Goal: Check status: Check status

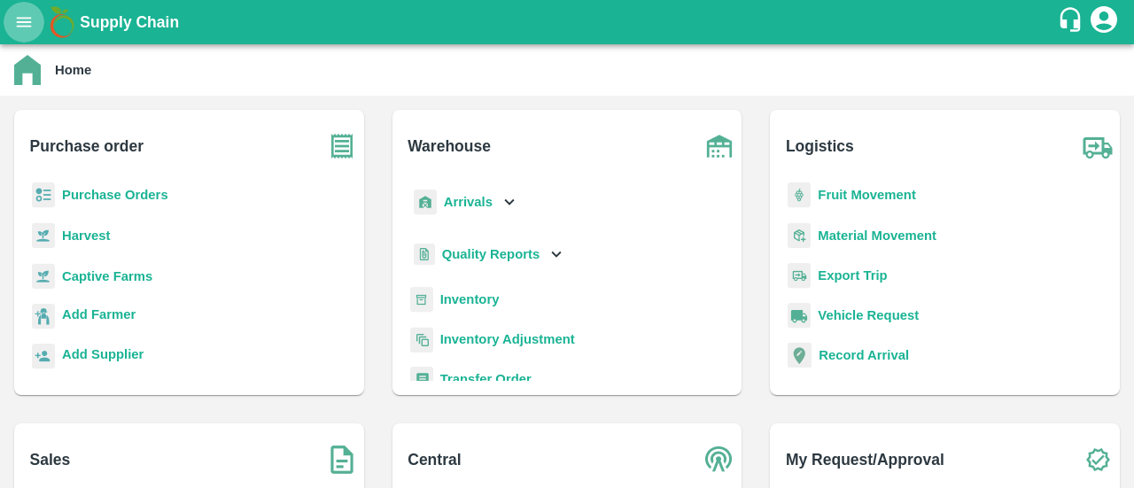
click at [30, 20] on icon "open drawer" at bounding box center [23, 21] width 19 height 19
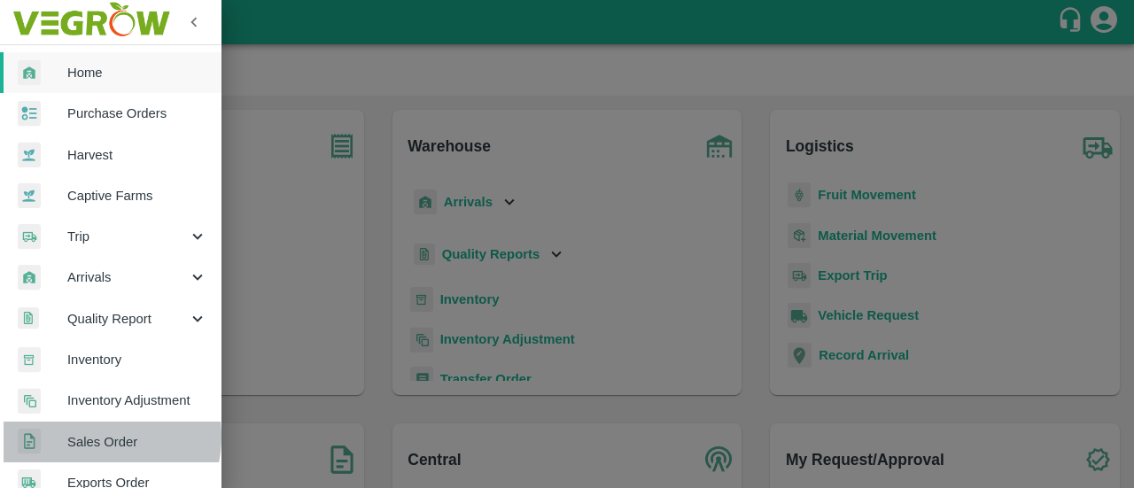
click at [91, 436] on span "Sales Order" at bounding box center [137, 442] width 140 height 19
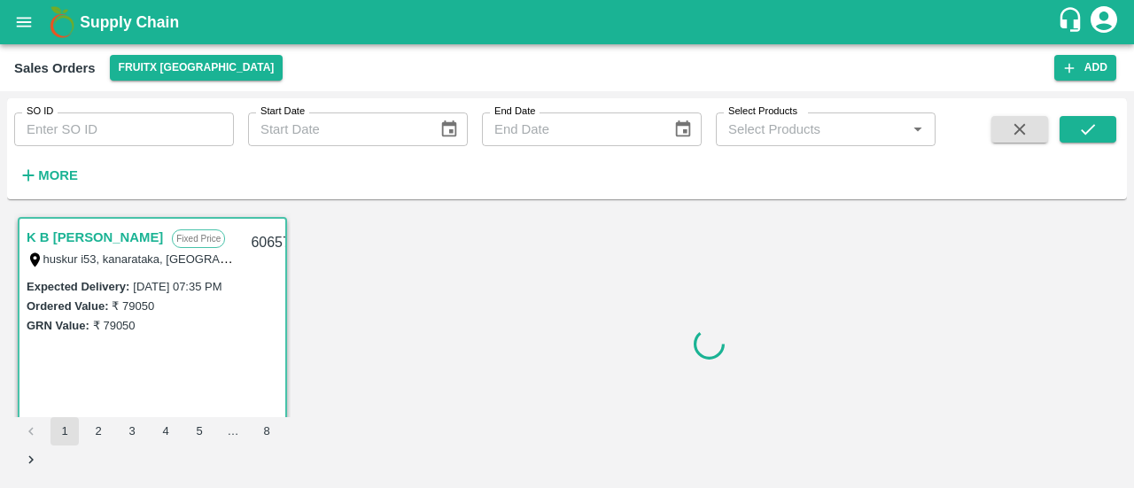
click at [85, 132] on input "SO ID" at bounding box center [124, 130] width 220 height 34
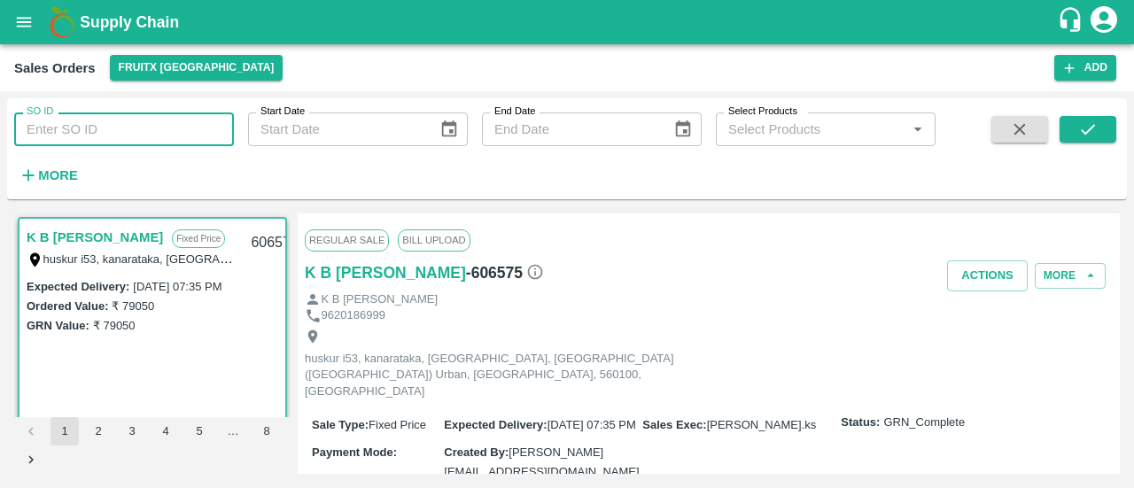
paste input "605943"
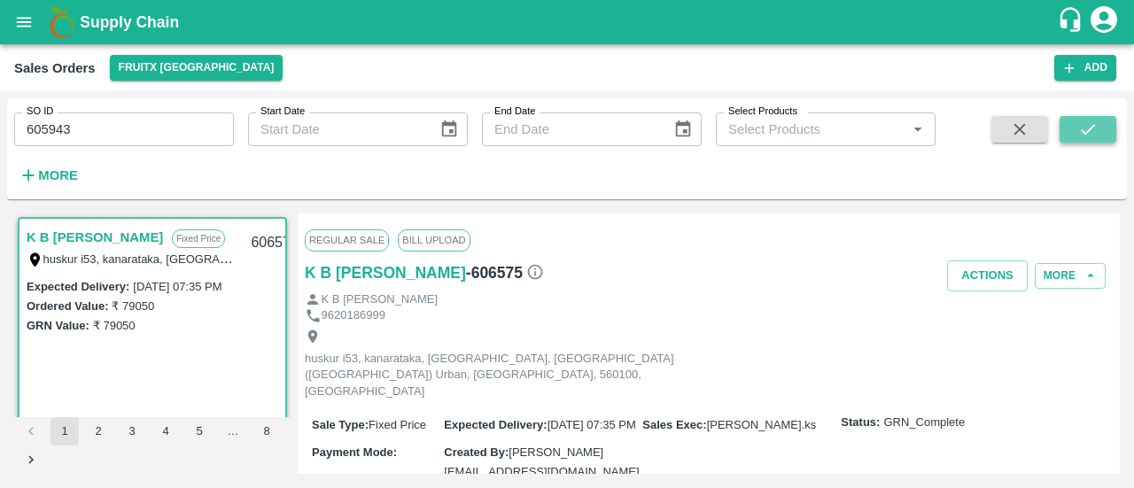
click at [1092, 126] on icon "submit" at bounding box center [1088, 129] width 19 height 19
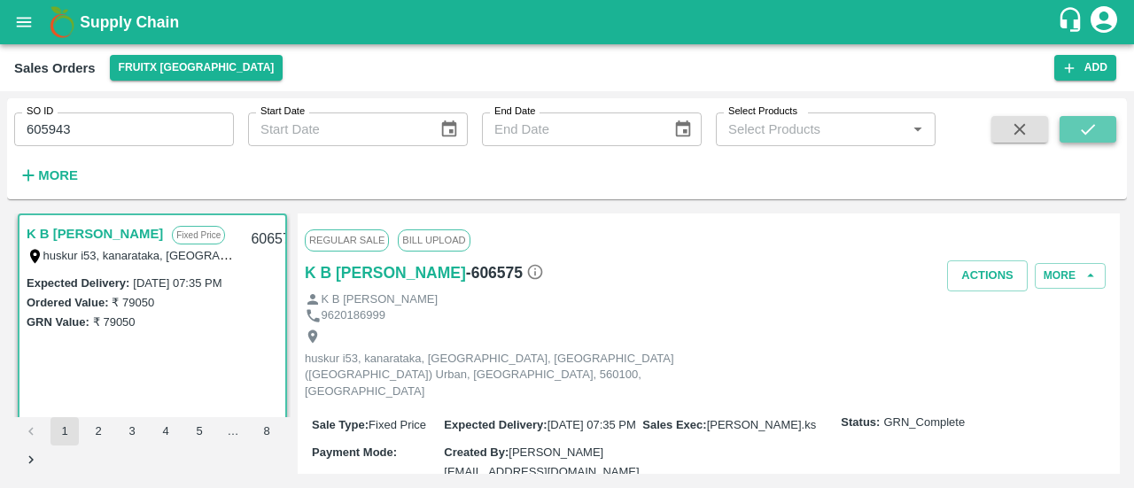
click at [1071, 127] on button "submit" at bounding box center [1088, 129] width 57 height 27
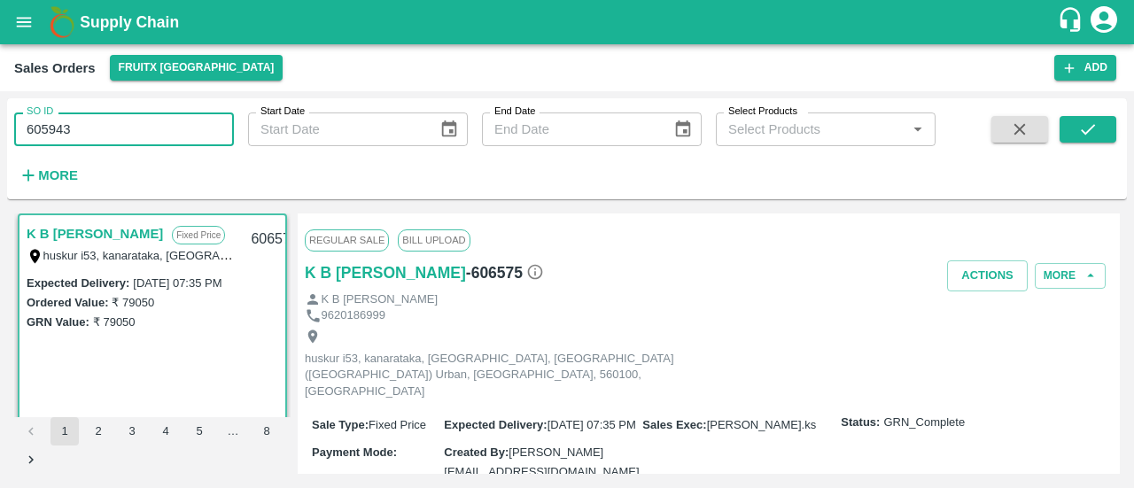
click at [97, 134] on input "605943" at bounding box center [124, 130] width 220 height 34
type input "605943"
drag, startPoint x: 1095, startPoint y: 146, endPoint x: 1097, endPoint y: 136, distance: 10.8
click at [1097, 136] on span at bounding box center [1088, 152] width 57 height 73
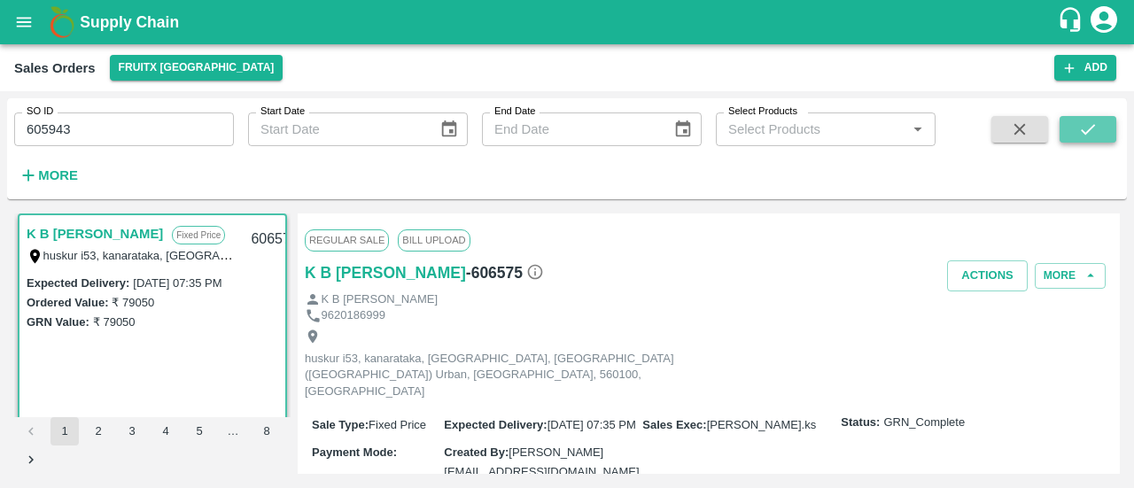
click at [1097, 136] on icon "submit" at bounding box center [1088, 129] width 19 height 19
